Goal: Check status: Check status

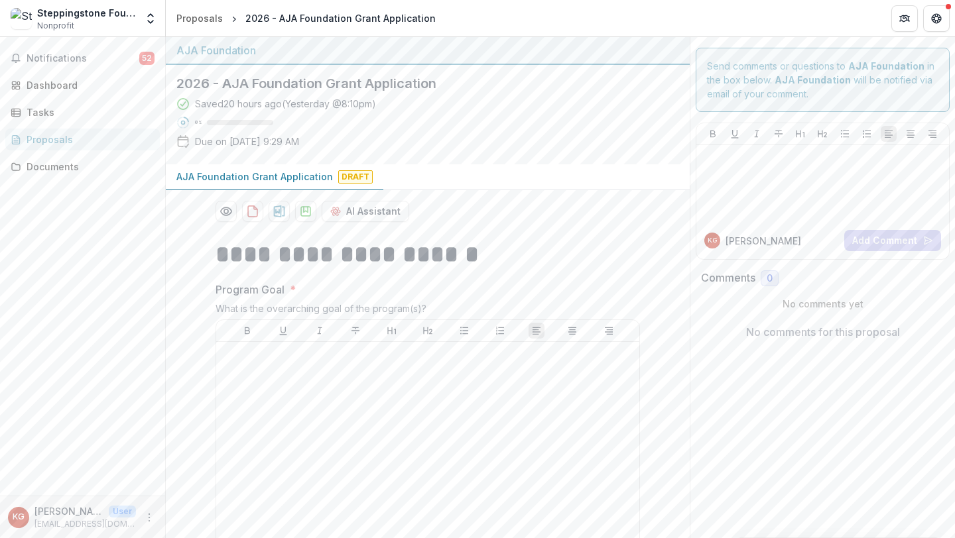
scroll to position [1050, 0]
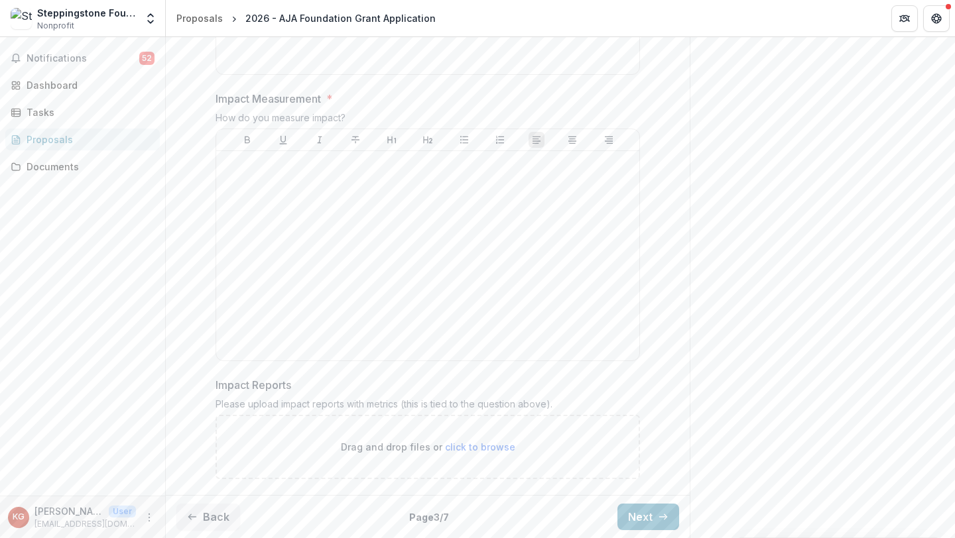
click at [49, 137] on div "Proposals" at bounding box center [88, 140] width 123 height 14
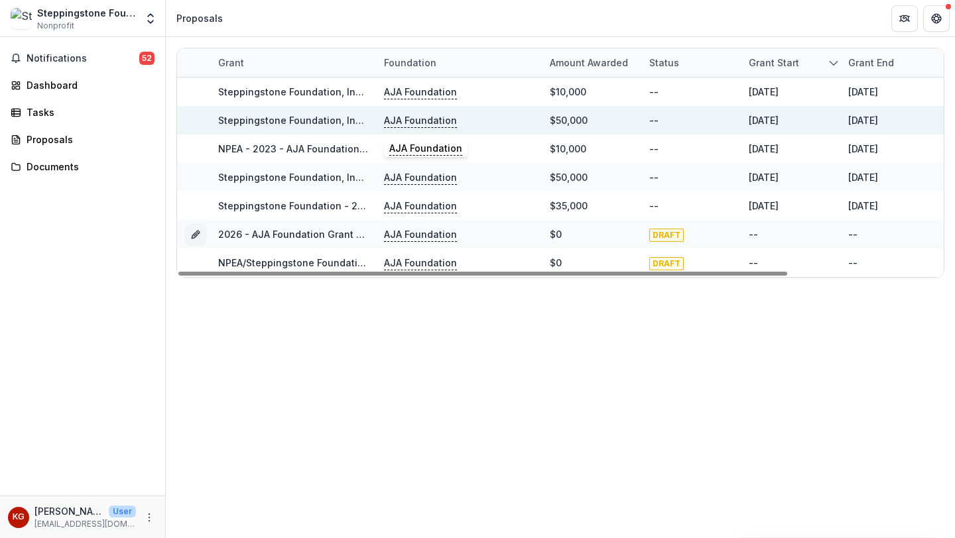
click at [395, 121] on p "AJA Foundation" at bounding box center [420, 120] width 73 height 15
click at [318, 118] on link "Steppingstone Foundation, Inc. - 2024 - AJA Foundation Grant Application" at bounding box center [391, 120] width 346 height 11
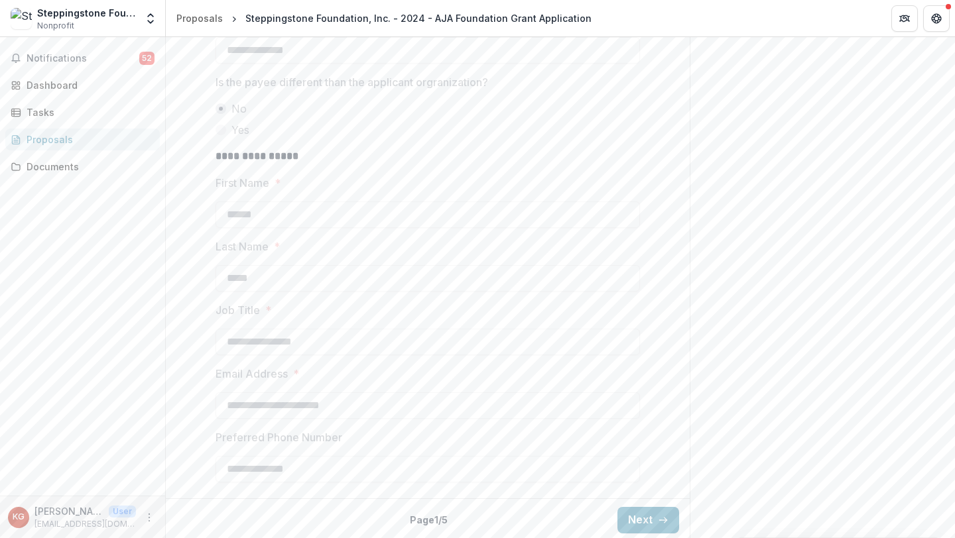
scroll to position [458, 0]
click at [634, 513] on button "Next" at bounding box center [648, 517] width 62 height 27
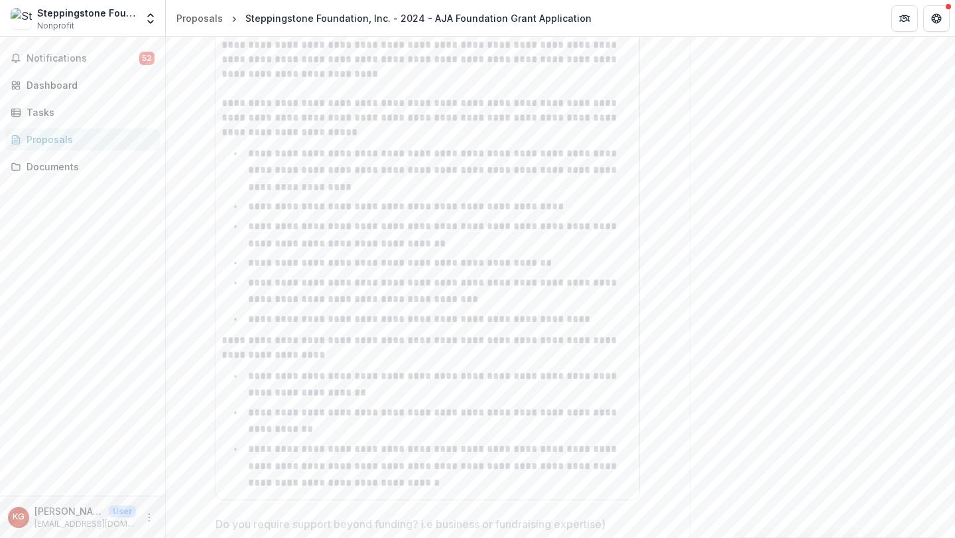
scroll to position [2697, 0]
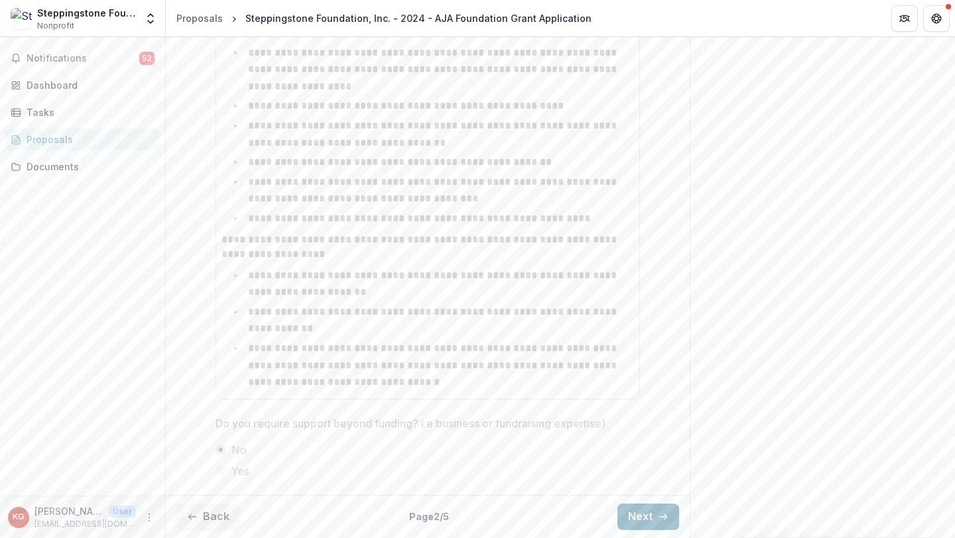
click at [647, 520] on button "Next" at bounding box center [648, 517] width 62 height 27
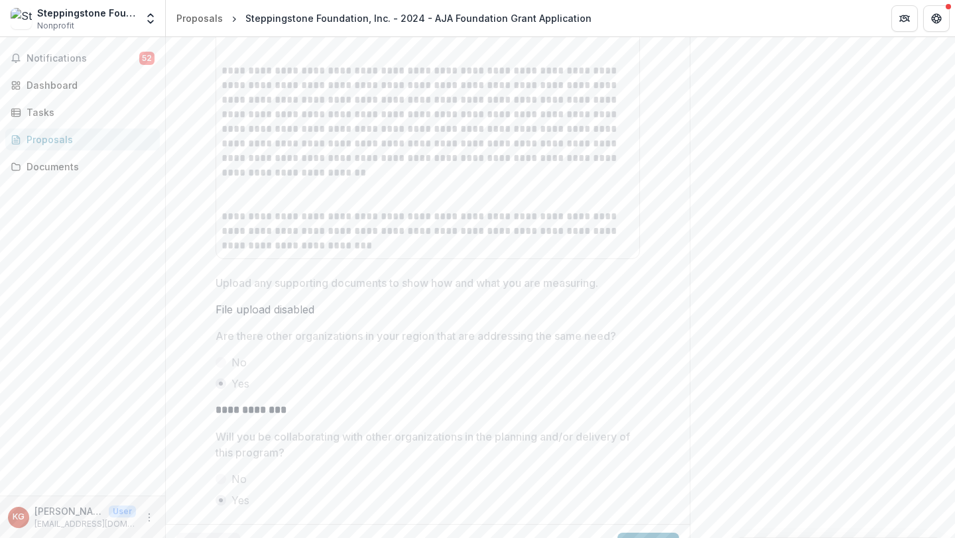
scroll to position [1067, 0]
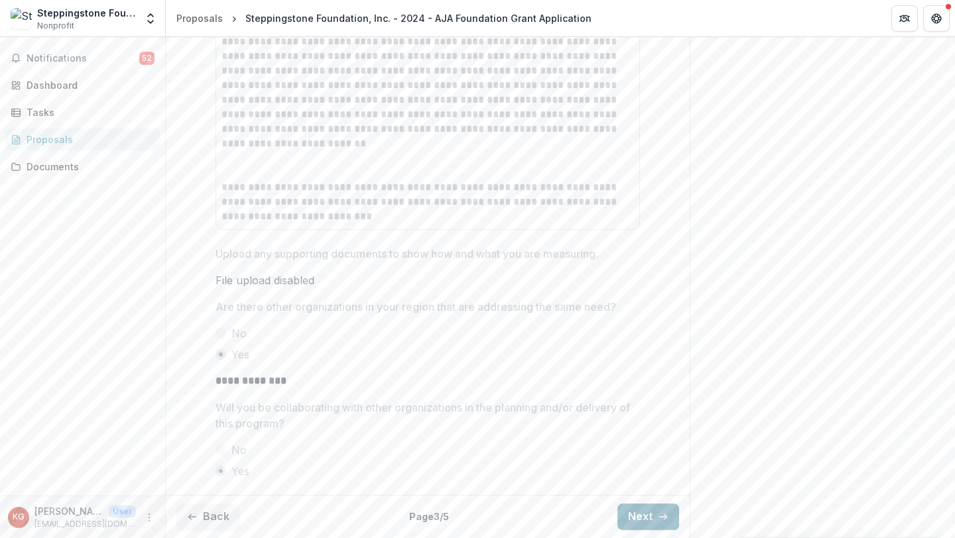
click at [621, 515] on button "Next" at bounding box center [648, 517] width 62 height 27
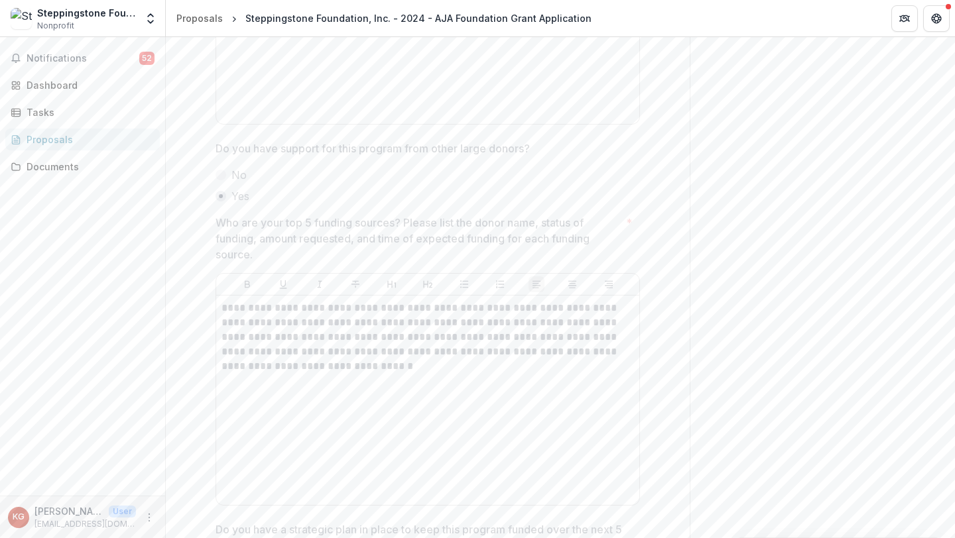
scroll to position [706, 0]
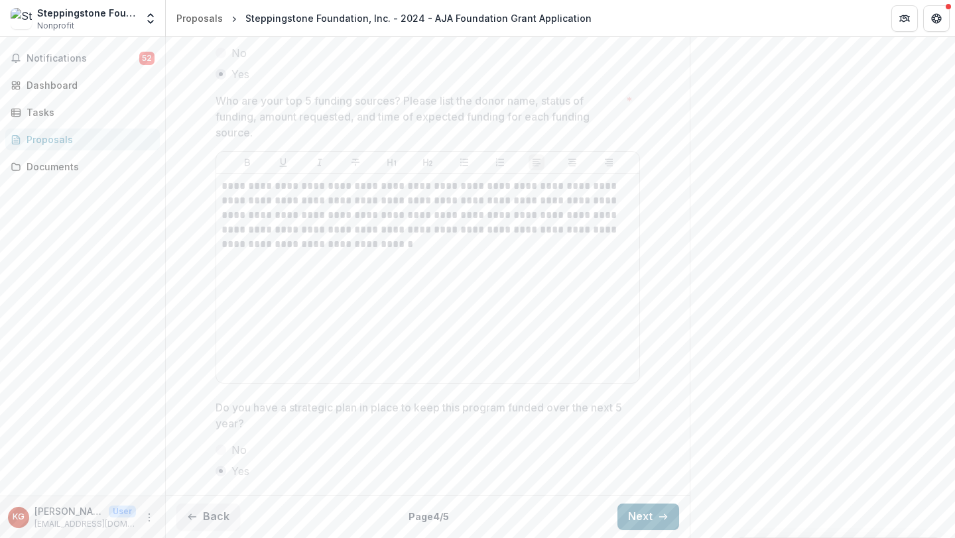
click at [632, 510] on button "Next" at bounding box center [648, 517] width 62 height 27
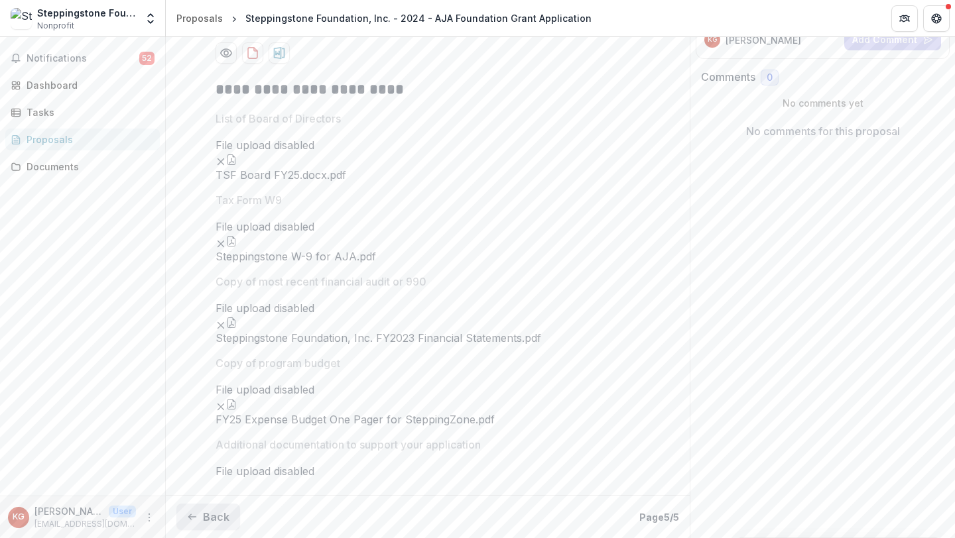
click at [230, 523] on button "Back" at bounding box center [208, 517] width 64 height 27
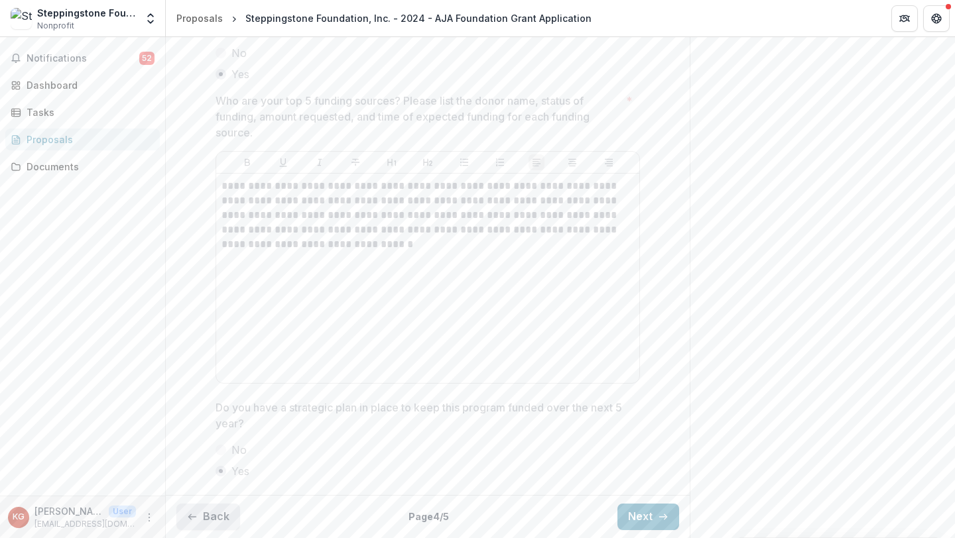
click at [230, 523] on button "Back" at bounding box center [208, 517] width 64 height 27
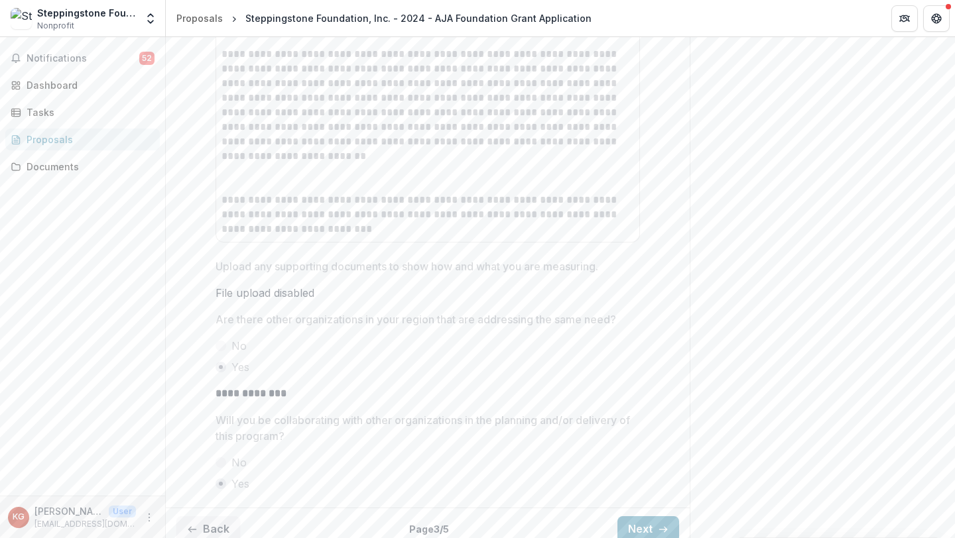
scroll to position [1067, 0]
